Goal: Information Seeking & Learning: Learn about a topic

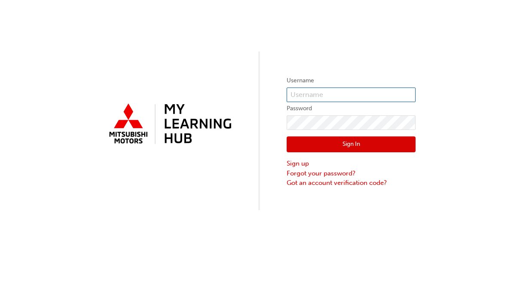
click at [321, 94] on input "text" at bounding box center [350, 95] width 129 height 15
type input "0005505612"
click at [347, 144] on button "Sign In" at bounding box center [350, 145] width 129 height 16
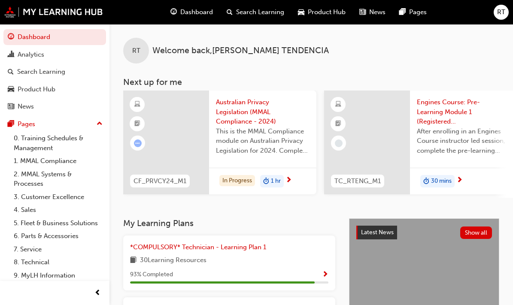
click at [260, 118] on span "Australian Privacy Legislation (MMAL Compliance - 2024)" at bounding box center [263, 111] width 94 height 29
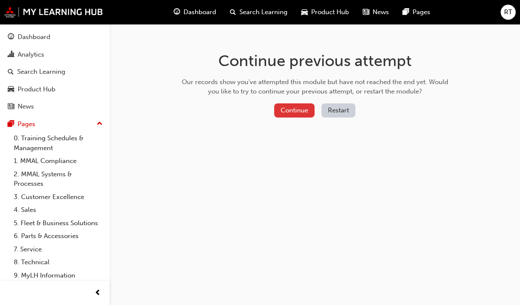
click at [289, 112] on button "Continue" at bounding box center [294, 110] width 40 height 14
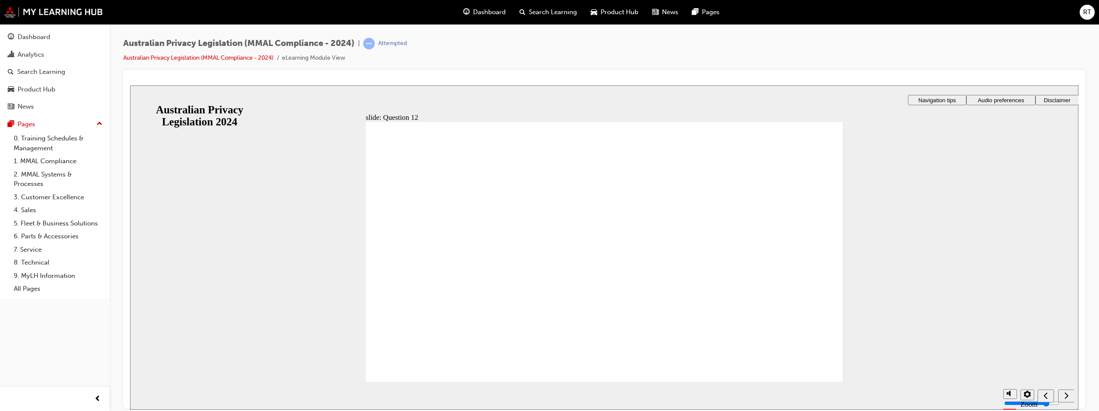
radio input "true"
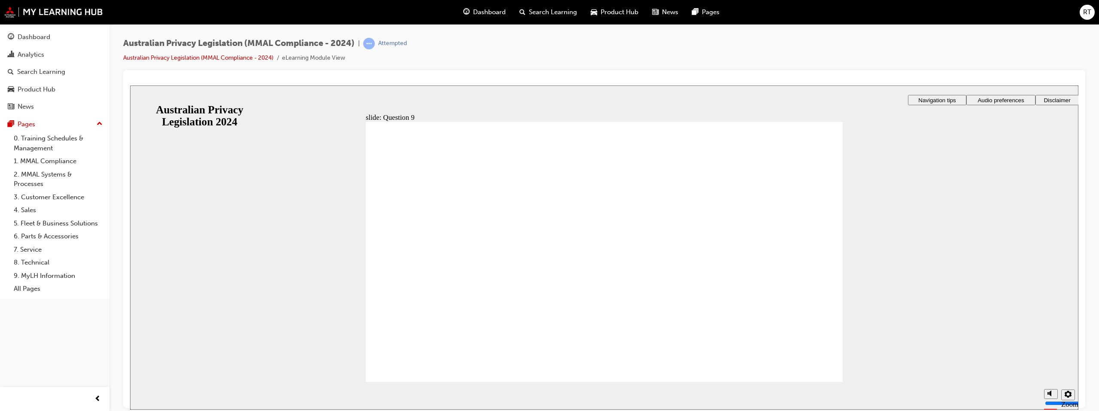
radio input "false"
radio input "true"
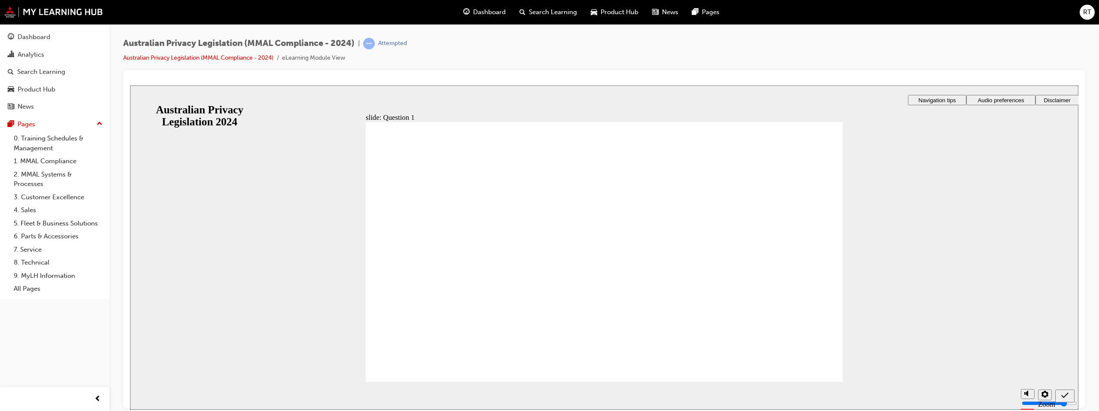
radio input "true"
drag, startPoint x: 519, startPoint y: 223, endPoint x: 443, endPoint y: 356, distance: 152.7
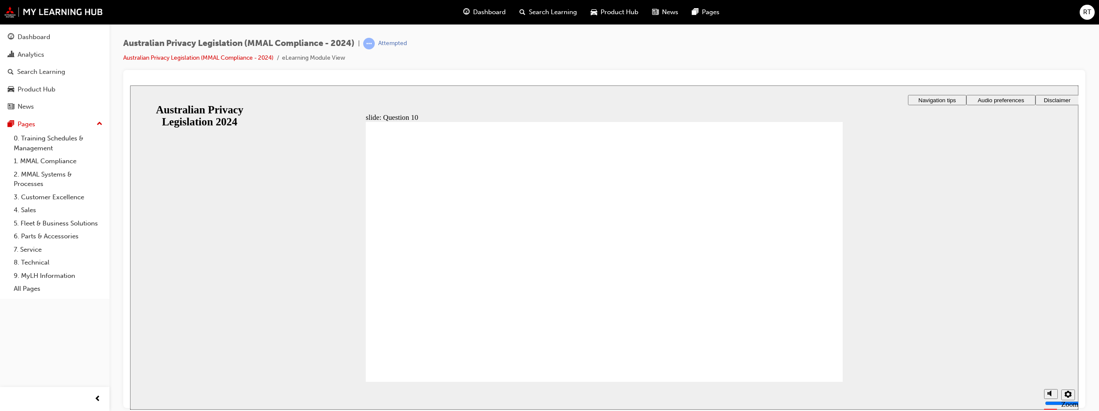
radio input "true"
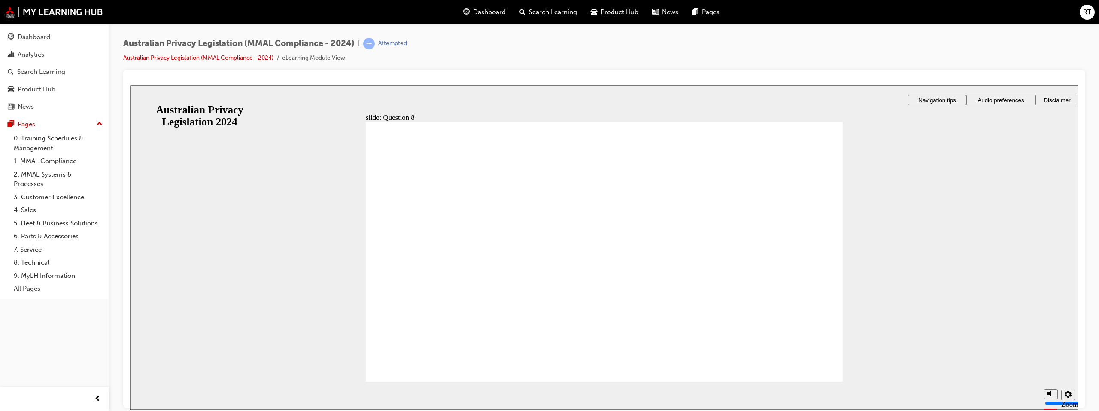
radio input "true"
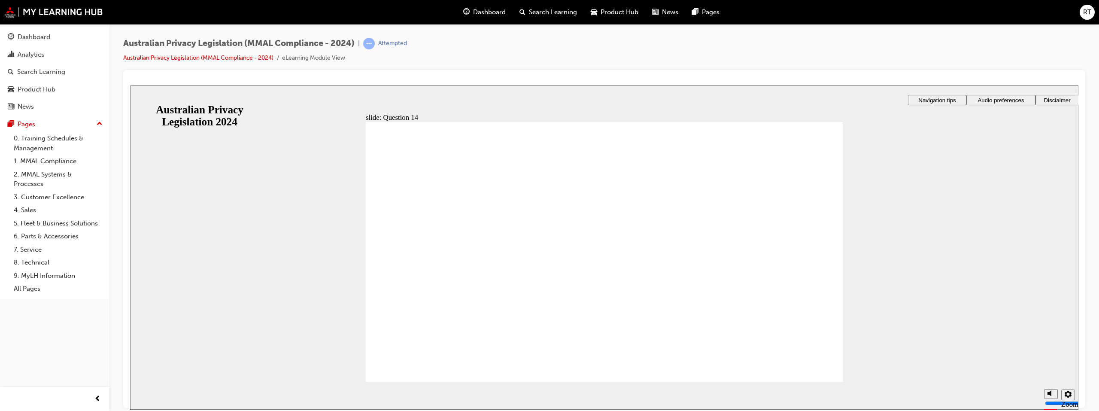
checkbox input "true"
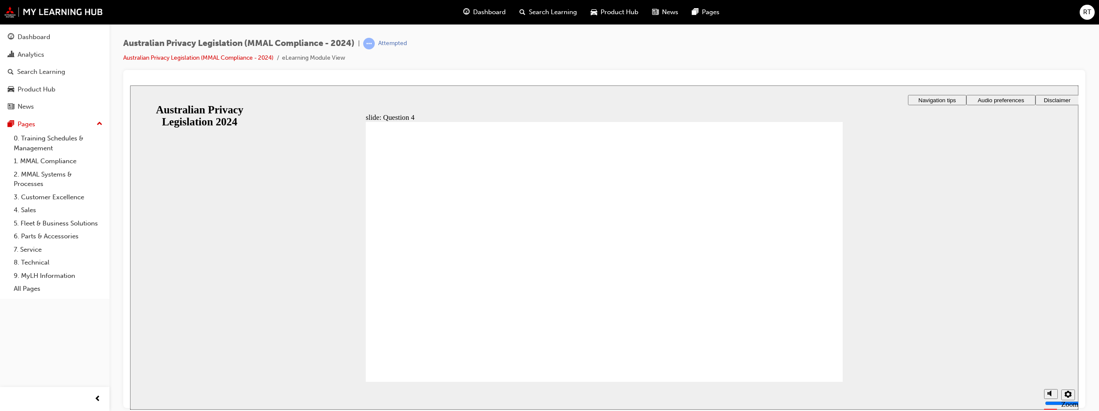
radio input "true"
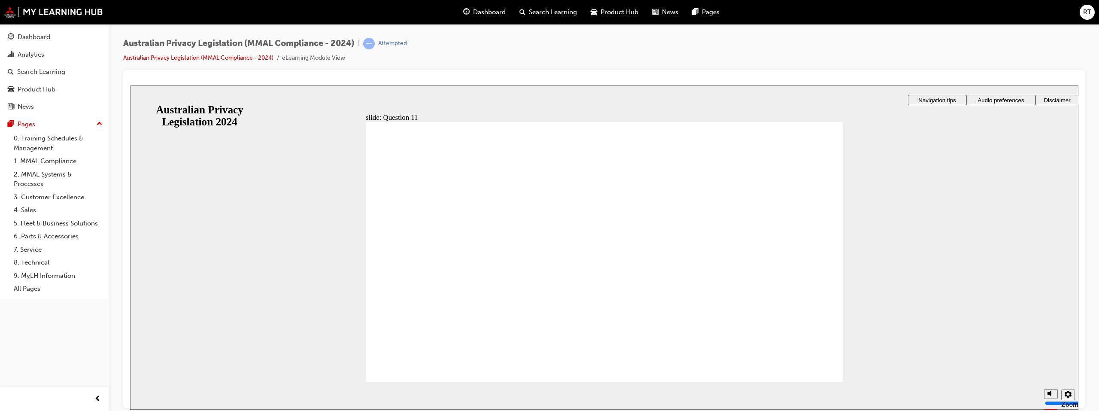
radio input "true"
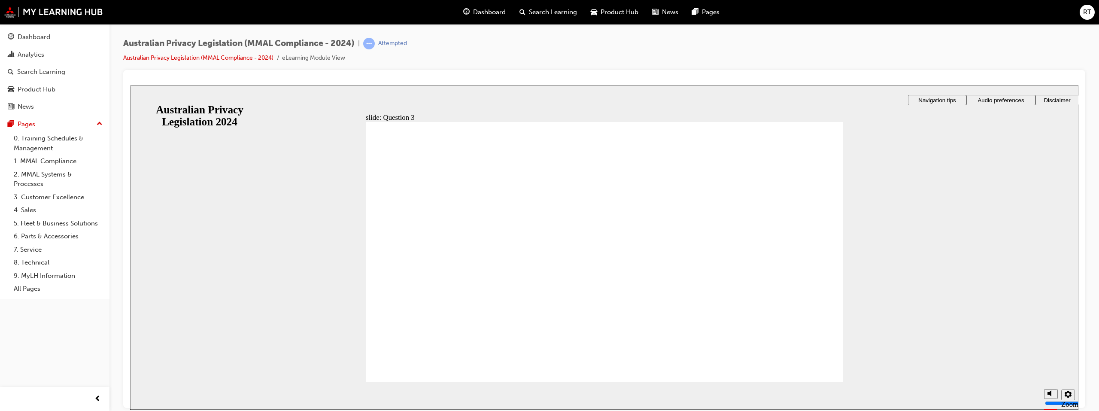
checkbox input "true"
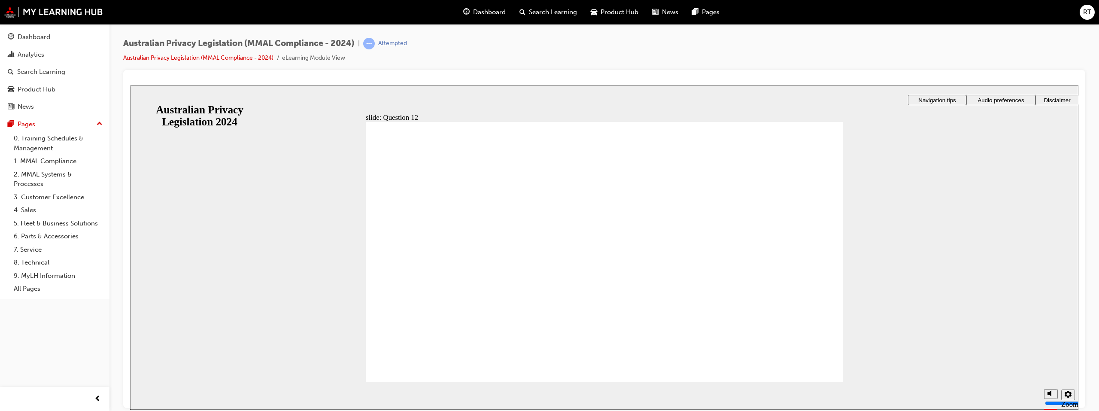
checkbox input "true"
radio input "true"
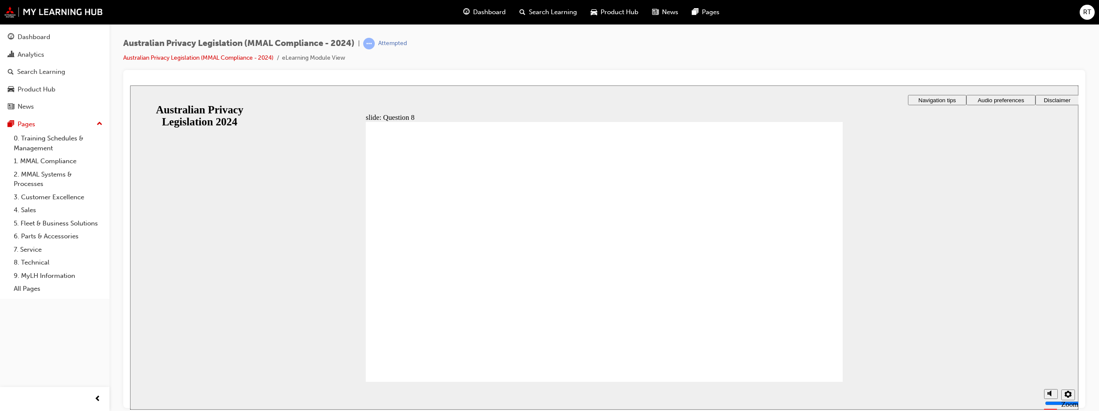
radio input "true"
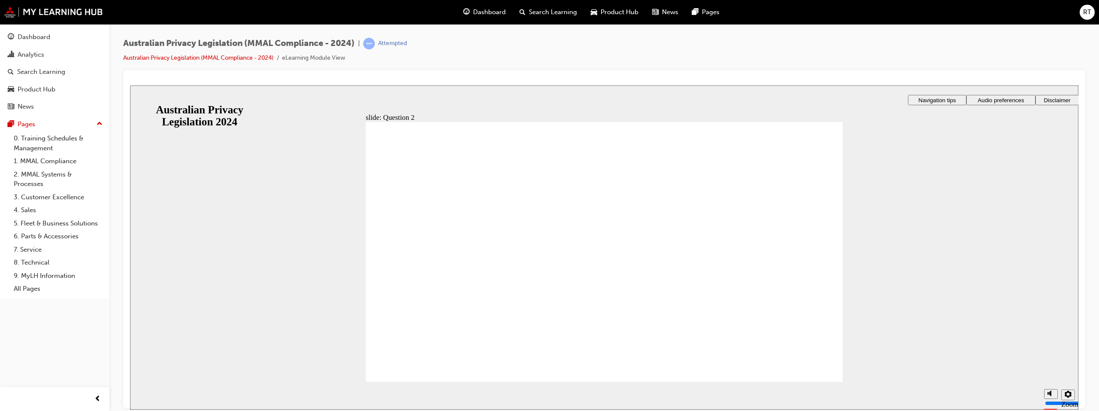
radio input "true"
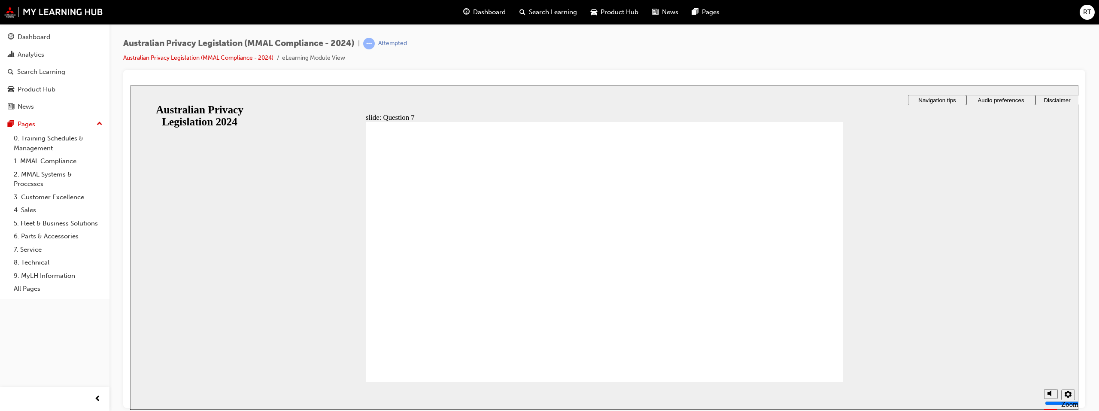
radio input "true"
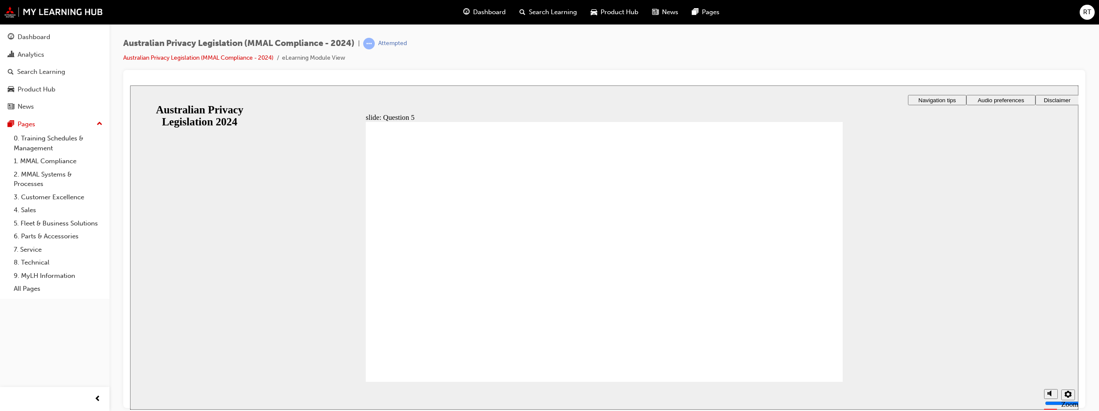
radio input "true"
drag, startPoint x: 431, startPoint y: 365, endPoint x: 440, endPoint y: 366, distance: 8.6
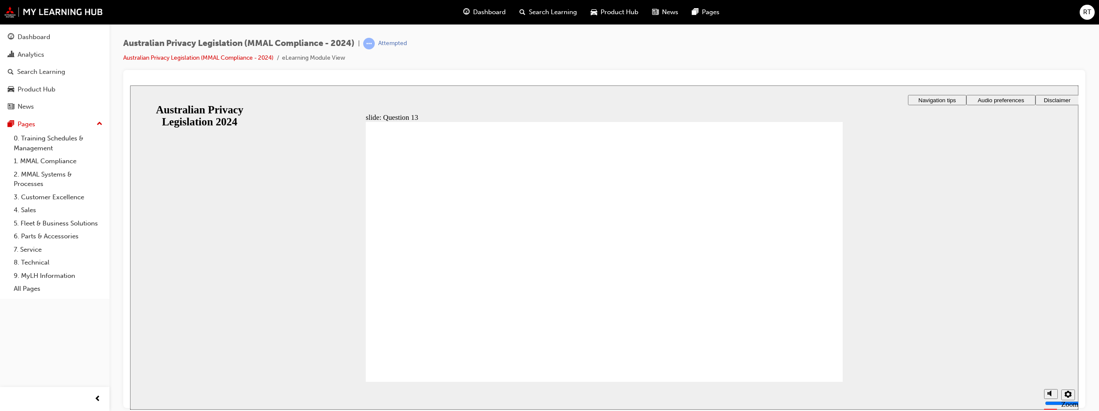
radio input "true"
click at [519, 305] on section "Playback Speed 2 1.75 1.5 1.25 0.75" at bounding box center [604, 395] width 948 height 28
radio input "true"
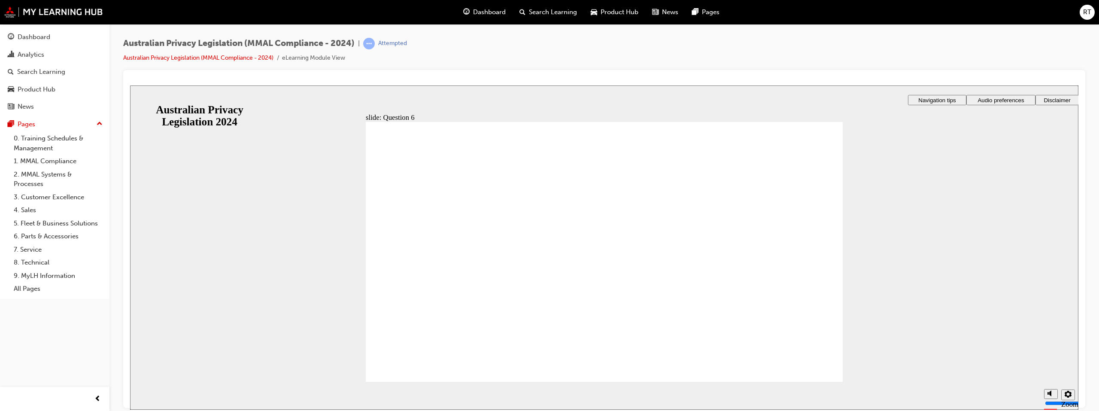
radio input "true"
drag, startPoint x: 428, startPoint y: 362, endPoint x: 463, endPoint y: 368, distance: 36.1
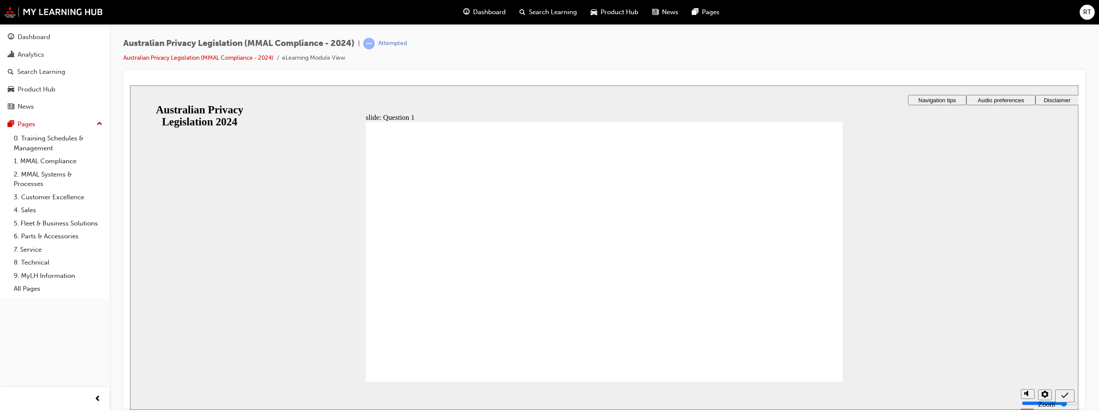
radio input "true"
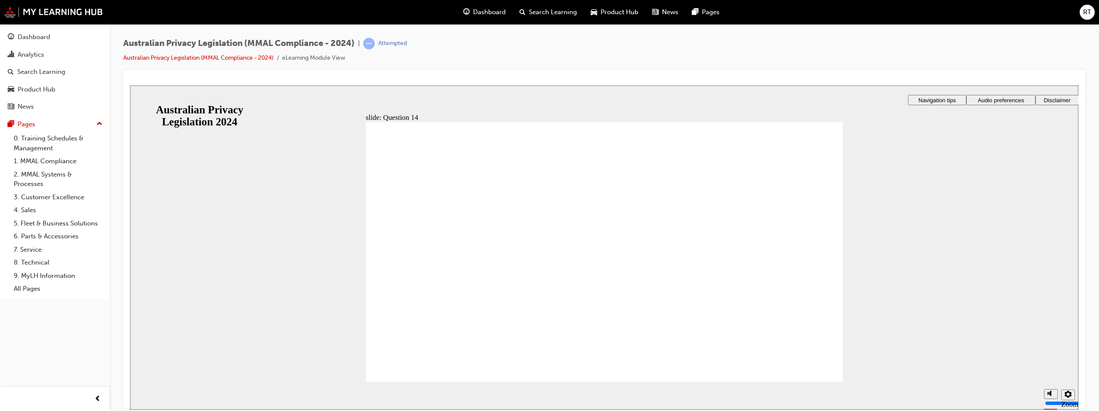
radio input "true"
checkbox input "true"
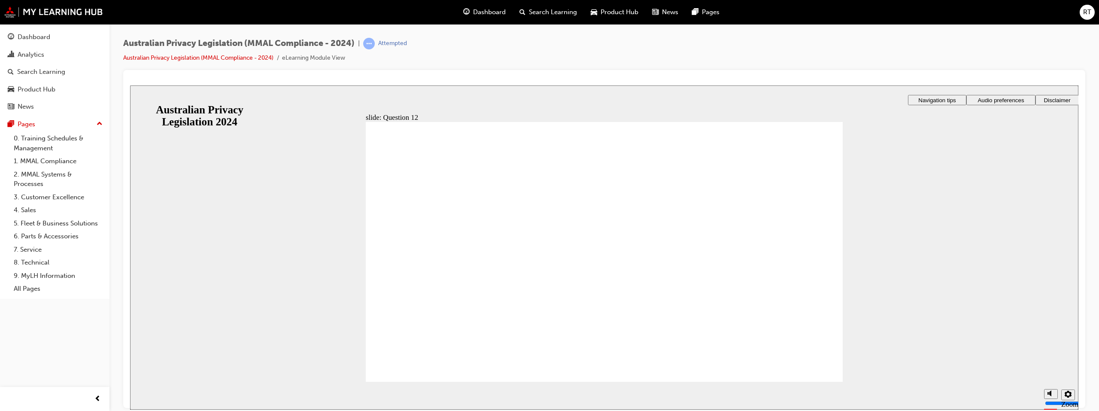
radio input "true"
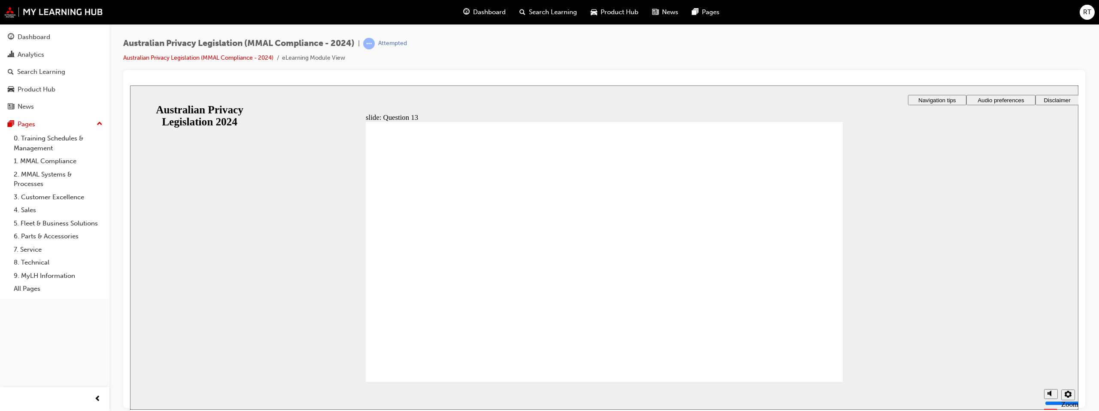
radio input "true"
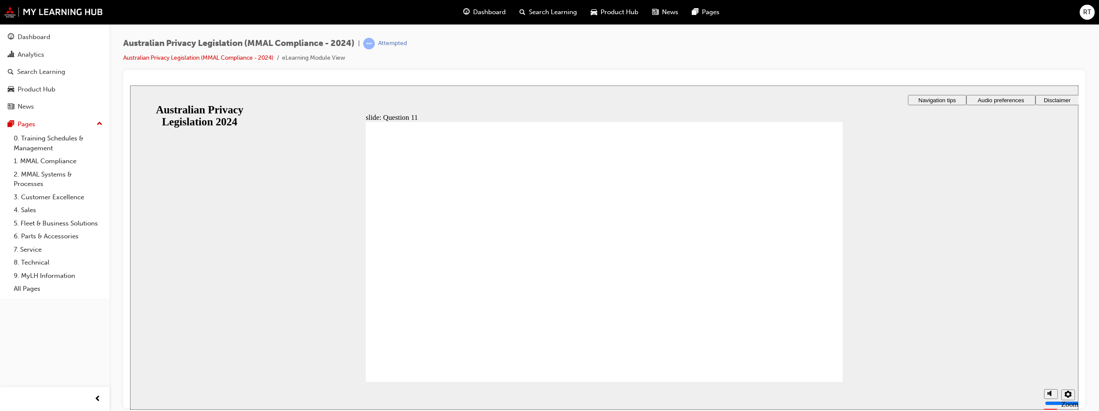
radio input "true"
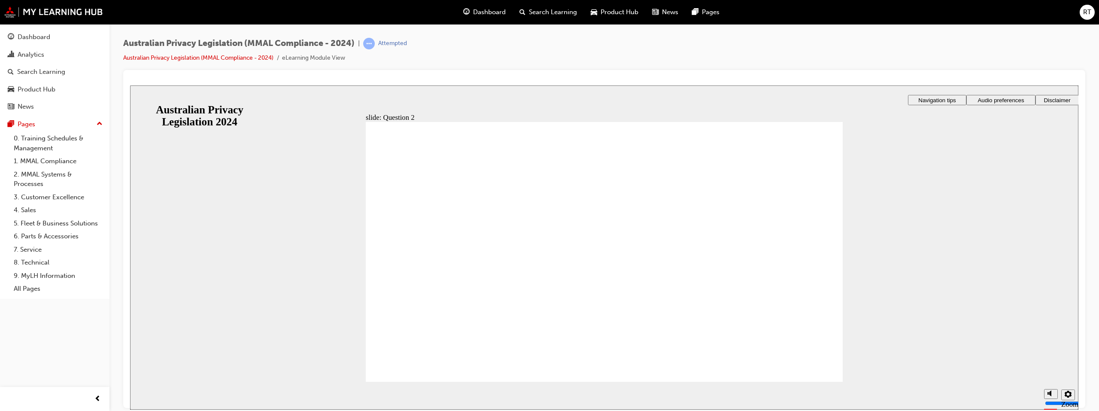
radio input "true"
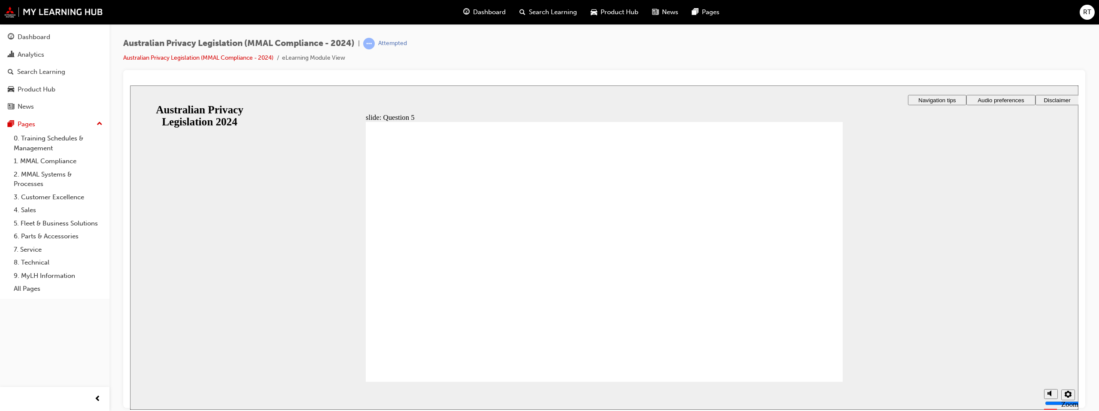
radio input "true"
checkbox input "true"
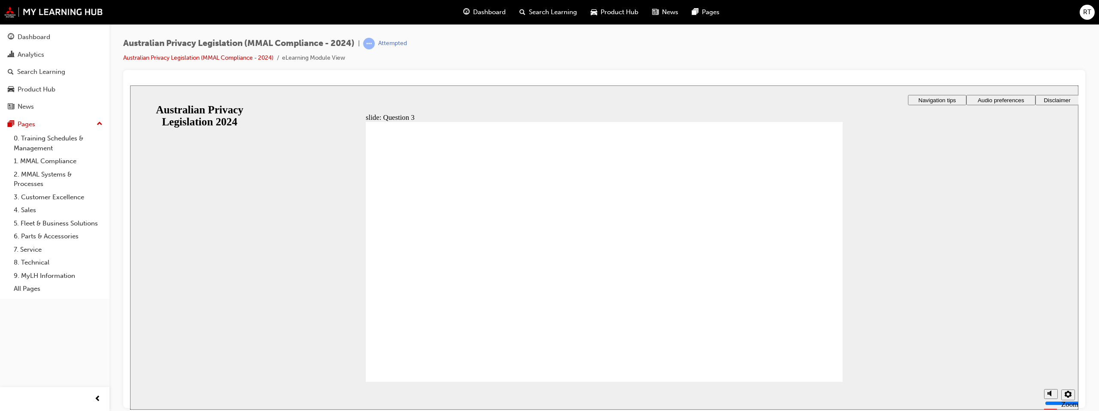
radio input "true"
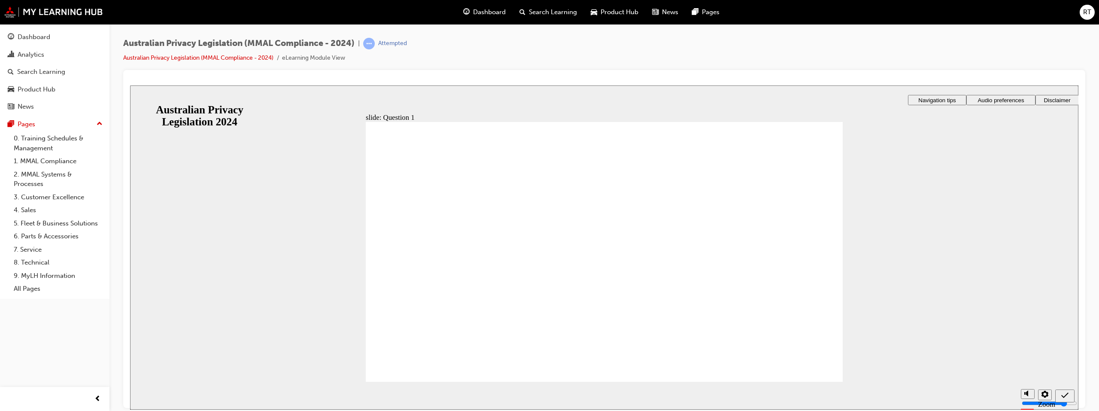
radio input "true"
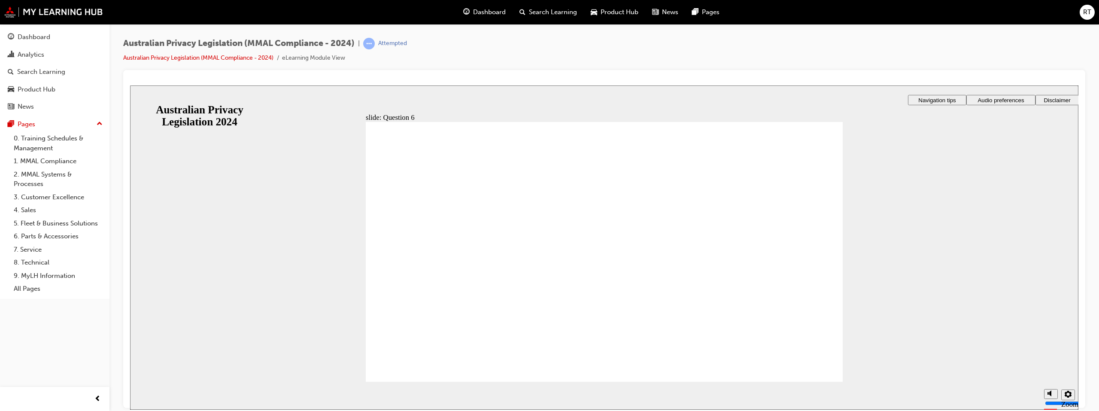
drag, startPoint x: 424, startPoint y: 355, endPoint x: 422, endPoint y: 362, distance: 7.7
radio input "true"
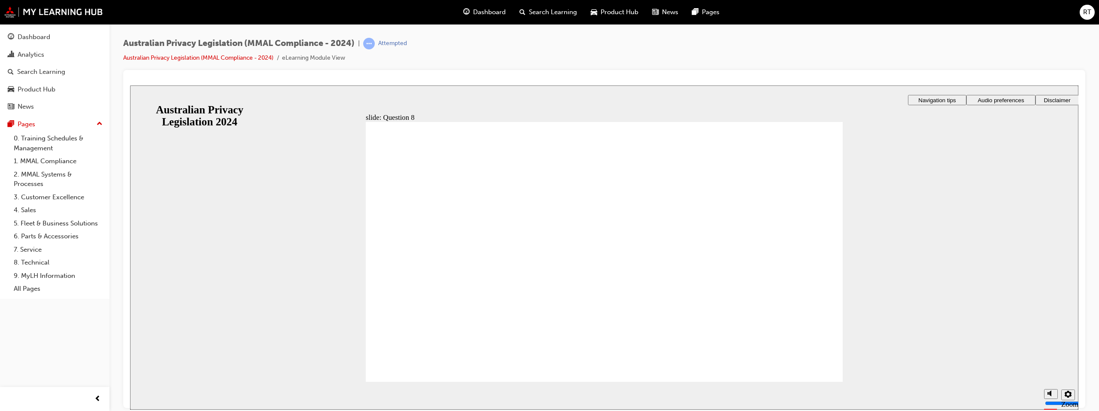
checkbox input "true"
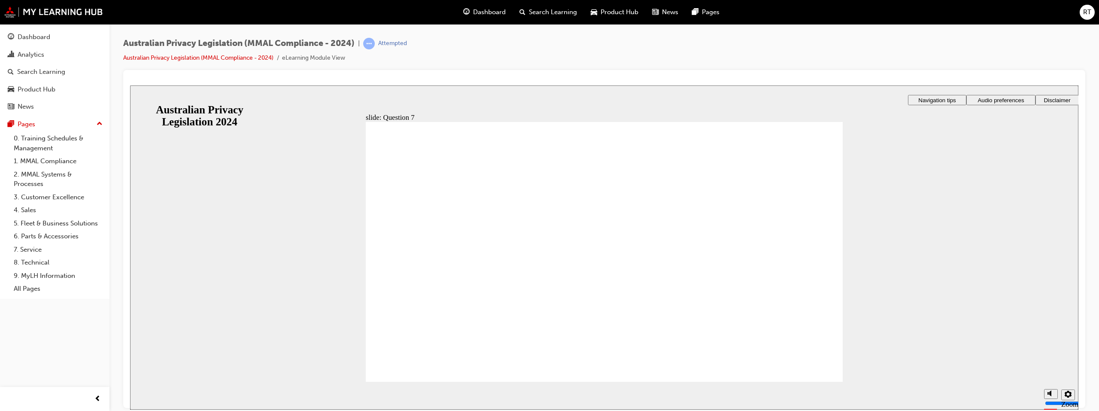
radio input "true"
drag, startPoint x: 494, startPoint y: 253, endPoint x: 428, endPoint y: 354, distance: 121.0
radio input "true"
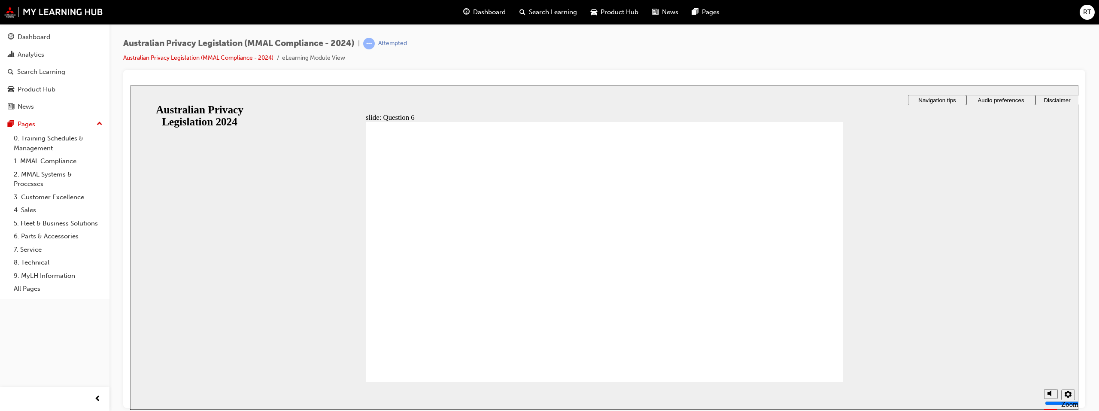
radio input "true"
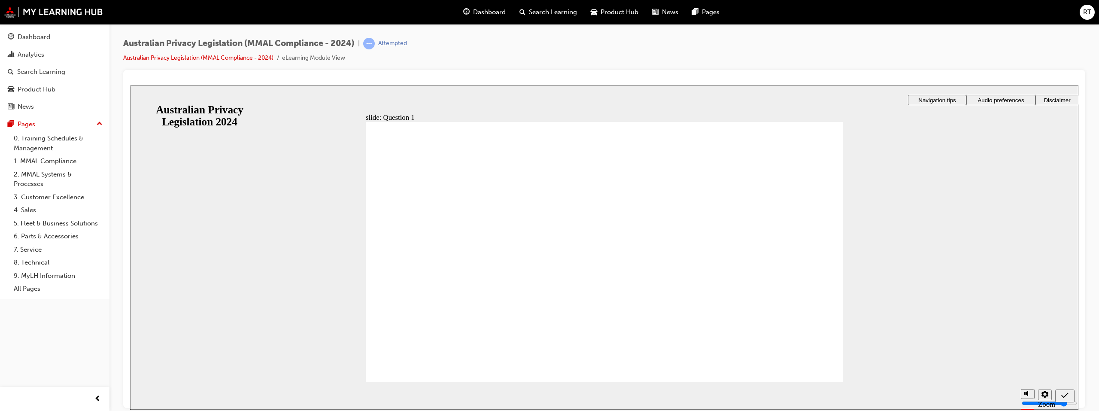
radio input "true"
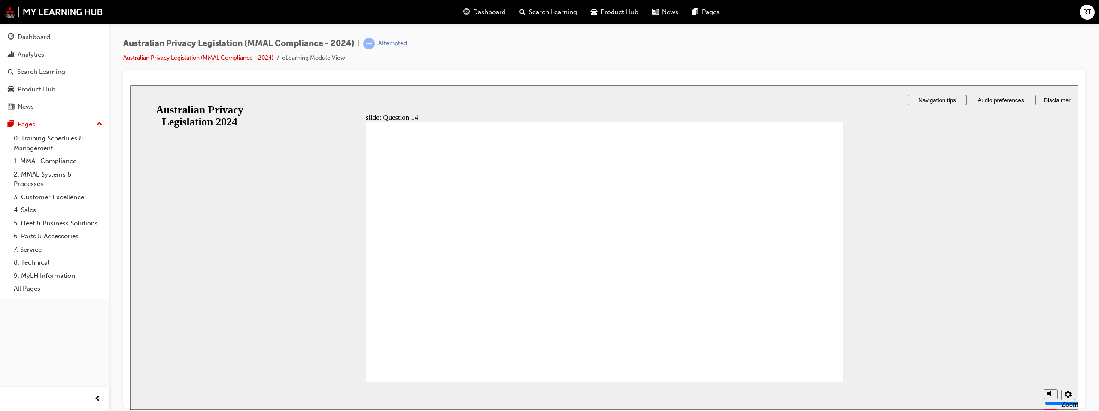
radio input "true"
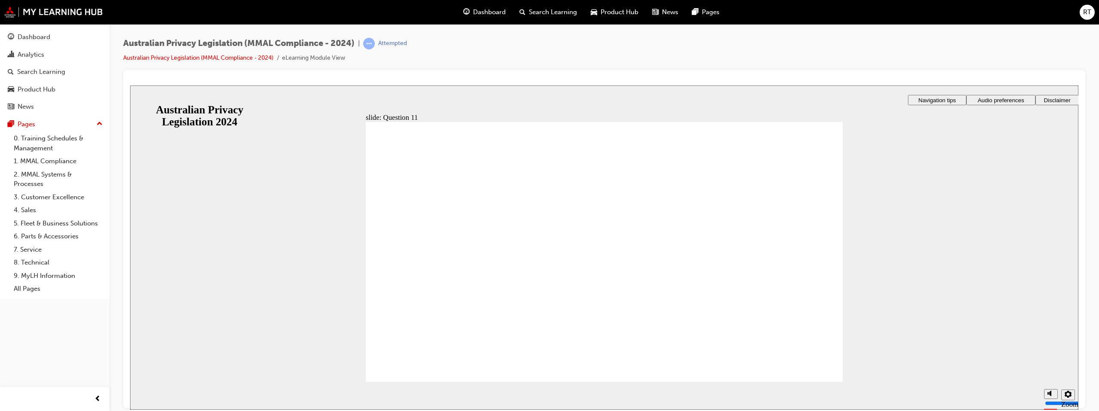
radio input "true"
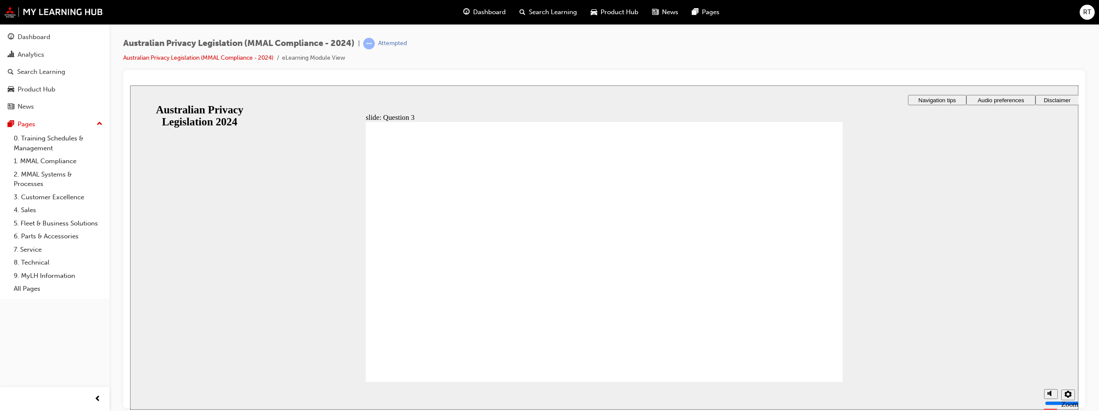
checkbox input "true"
radio input "true"
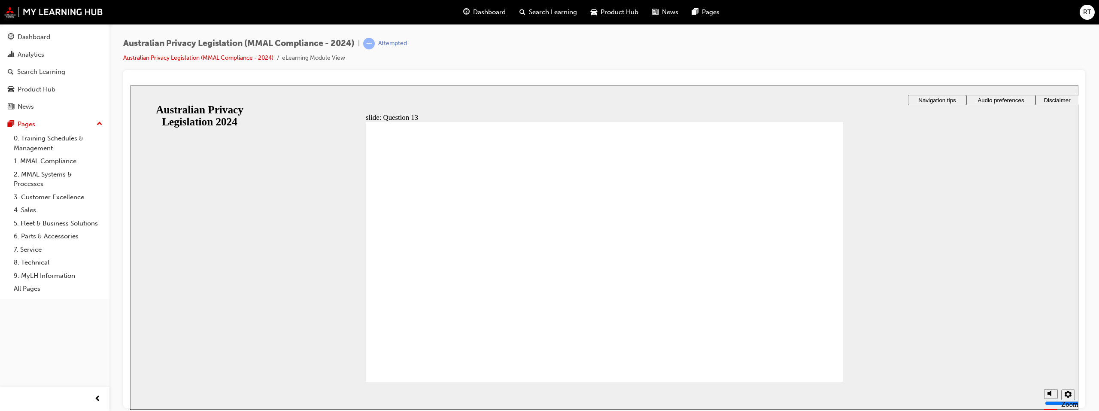
radio input "true"
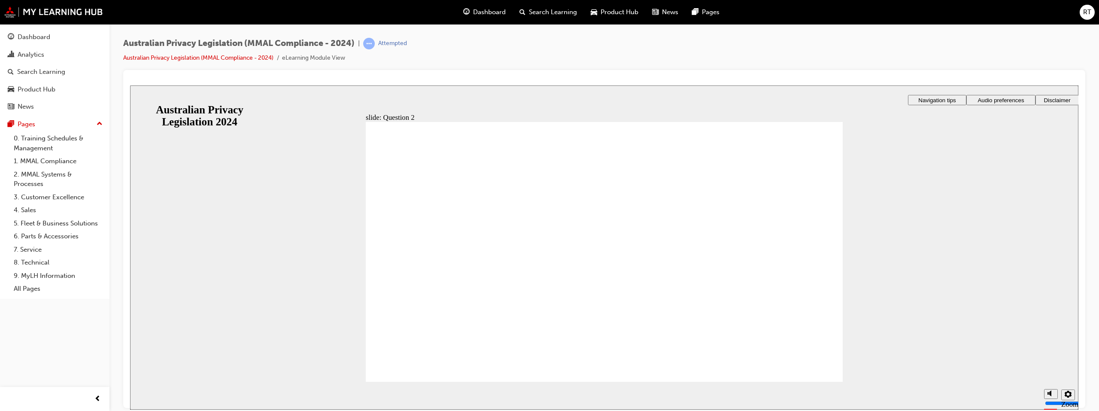
radio input "true"
